Goal: Check status: Check status

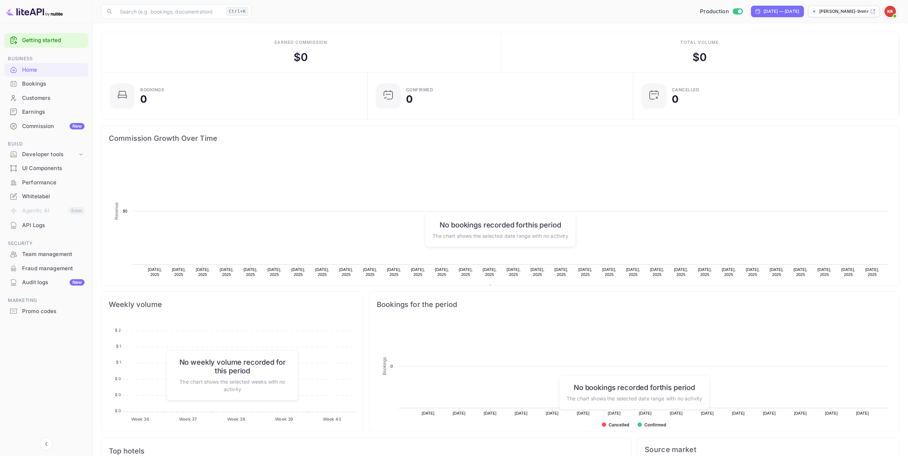
scroll to position [111, 256]
click at [54, 82] on div "Bookings" at bounding box center [53, 84] width 62 height 8
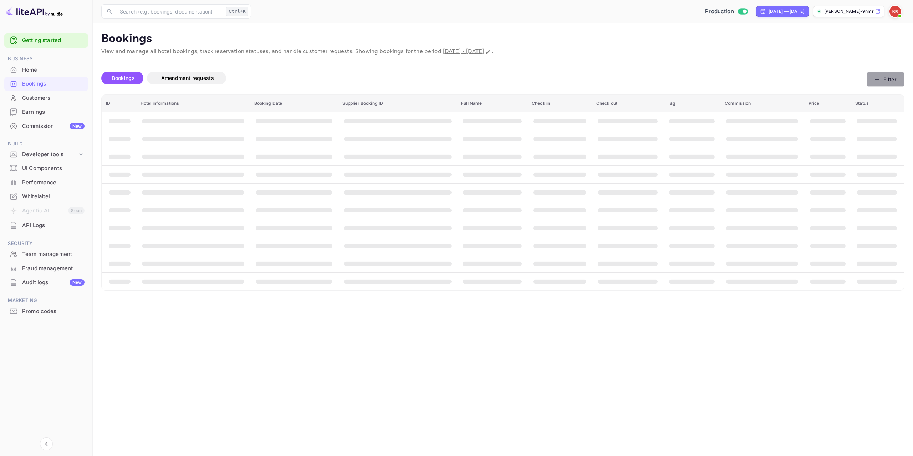
click at [880, 82] on icon "button" at bounding box center [877, 79] width 7 height 7
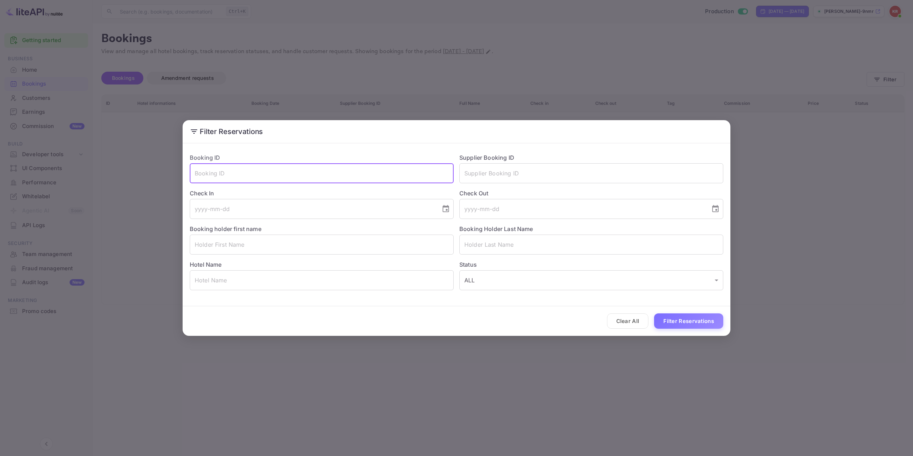
drag, startPoint x: 353, startPoint y: 174, endPoint x: 285, endPoint y: 169, distance: 68.3
click at [293, 184] on div "Check In ​" at bounding box center [319, 201] width 270 height 36
click at [285, 176] on input "text" at bounding box center [322, 173] width 264 height 20
paste input "xV4ngOAPp"
type input "xV4ngOAPp"
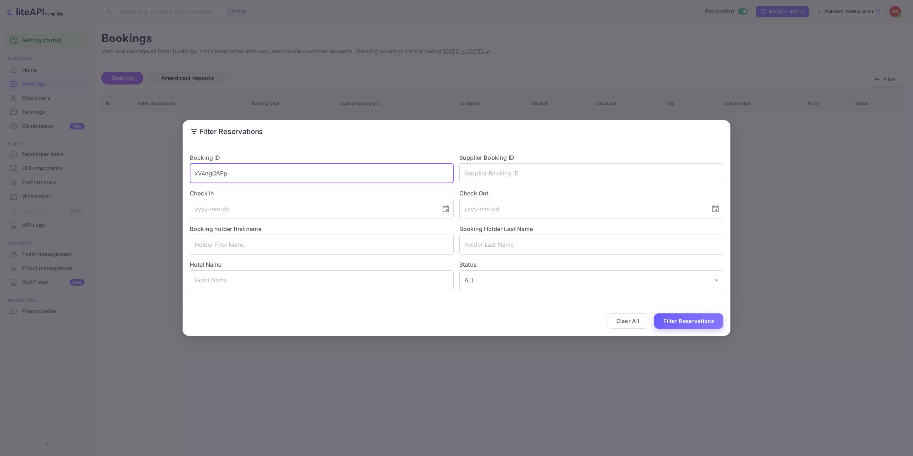
click at [699, 315] on button "Filter Reservations" at bounding box center [688, 321] width 69 height 15
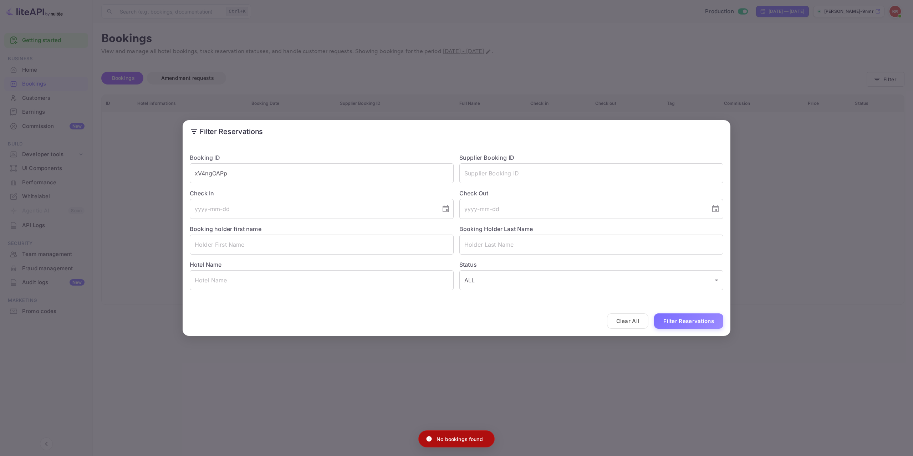
click at [714, 396] on div "Filter Reservations Booking ID xV4ngOAPp ​ Supplier Booking ID ​ Check In ​ Che…" at bounding box center [456, 228] width 913 height 456
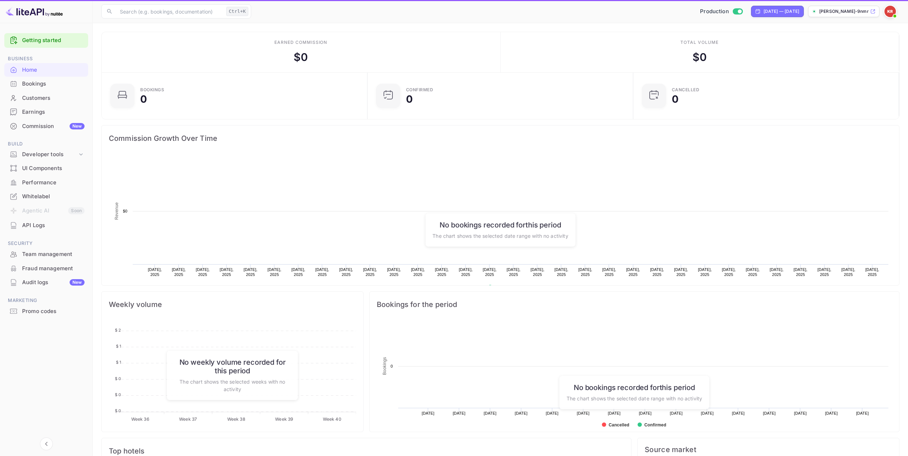
scroll to position [111, 256]
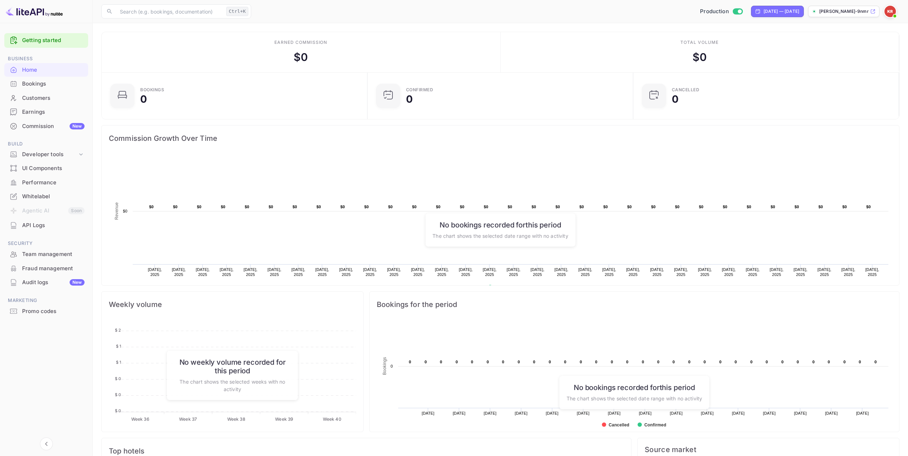
click at [892, 9] on img at bounding box center [889, 11] width 11 height 11
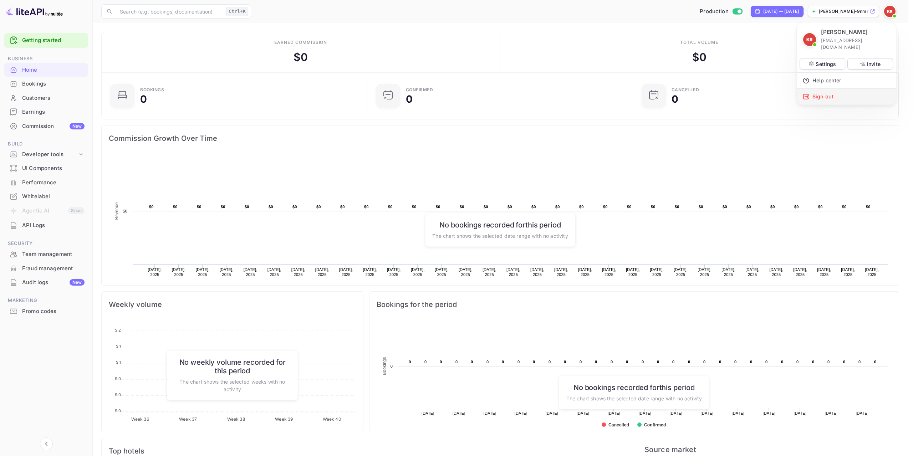
click at [864, 89] on div "Sign out" at bounding box center [846, 97] width 99 height 16
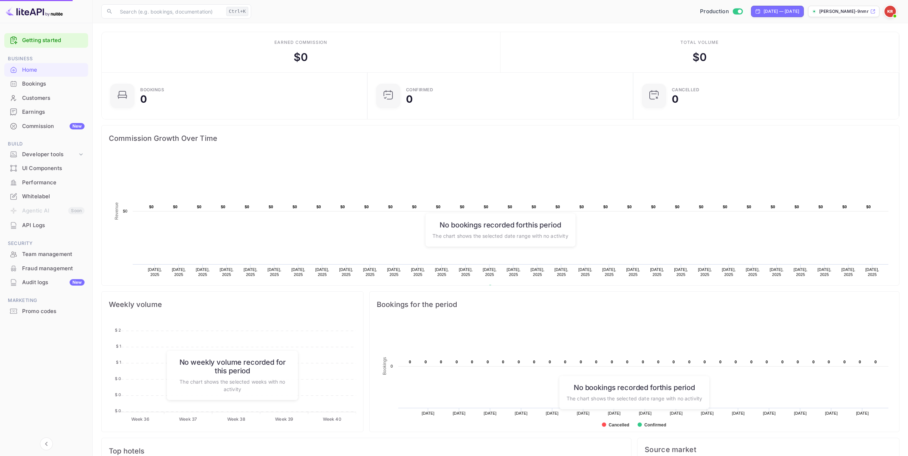
scroll to position [6, 6]
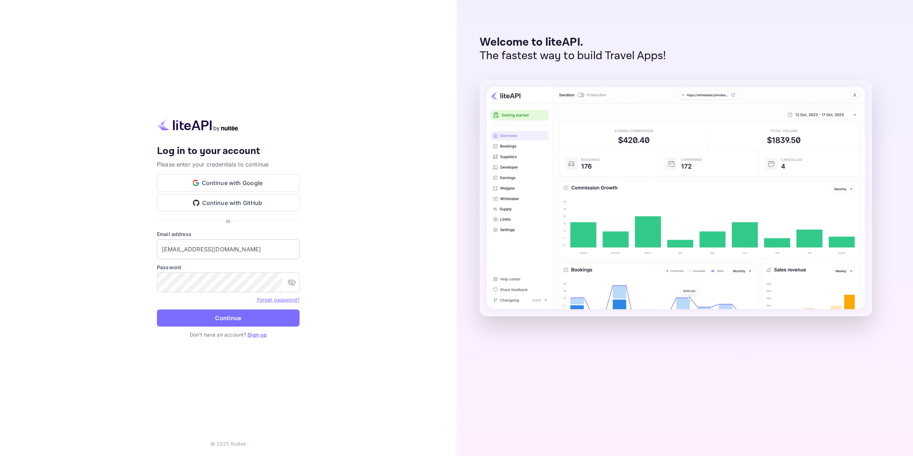
click at [245, 249] on input "[EMAIL_ADDRESS][DOMAIN_NAME]" at bounding box center [228, 249] width 143 height 20
type input "[EMAIL_ADDRESS][DOMAIN_NAME]"
click at [260, 314] on button "Continue" at bounding box center [228, 318] width 143 height 17
